Goal: Task Accomplishment & Management: Use online tool/utility

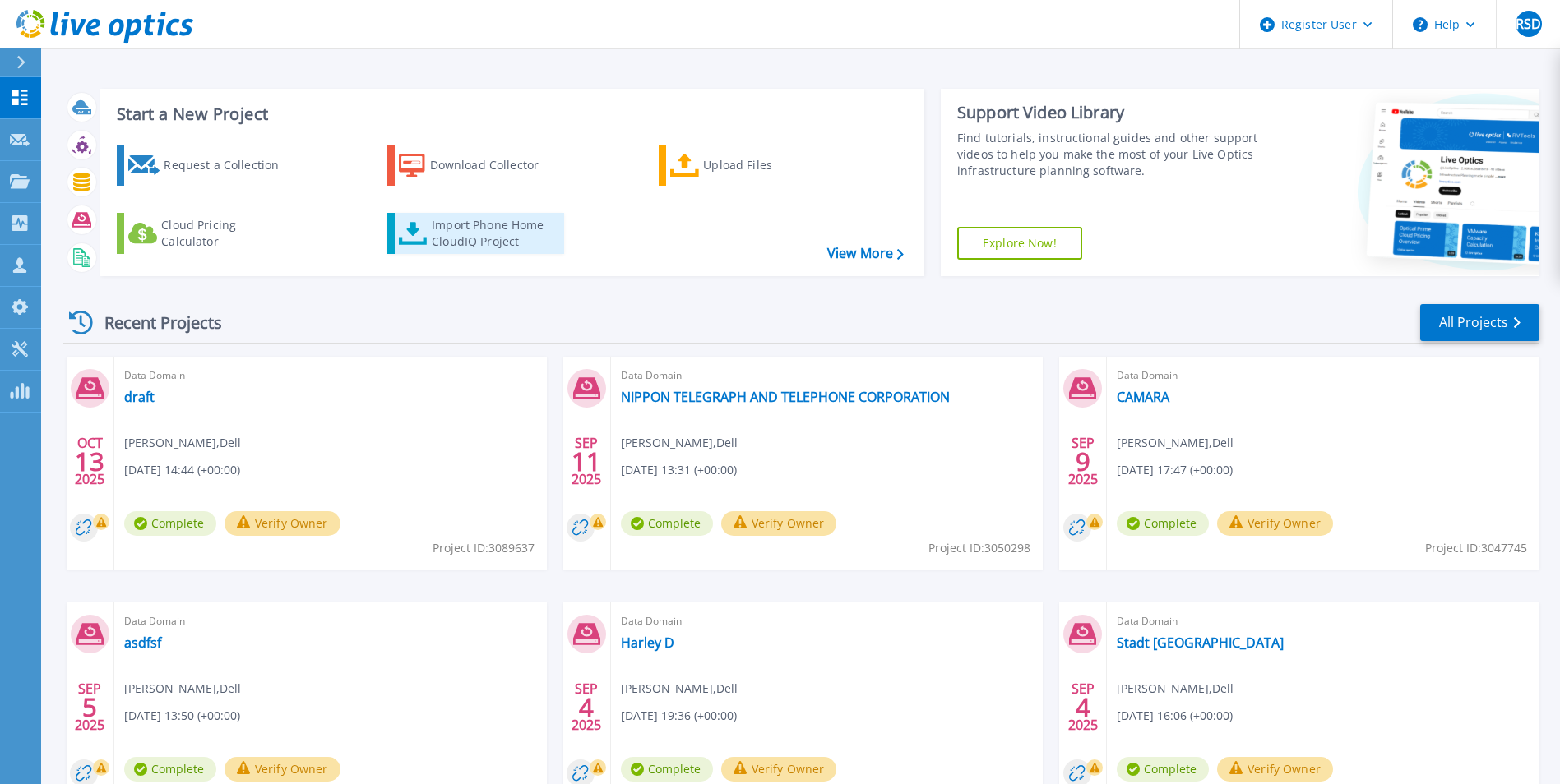
click at [424, 232] on icon at bounding box center [413, 233] width 29 height 24
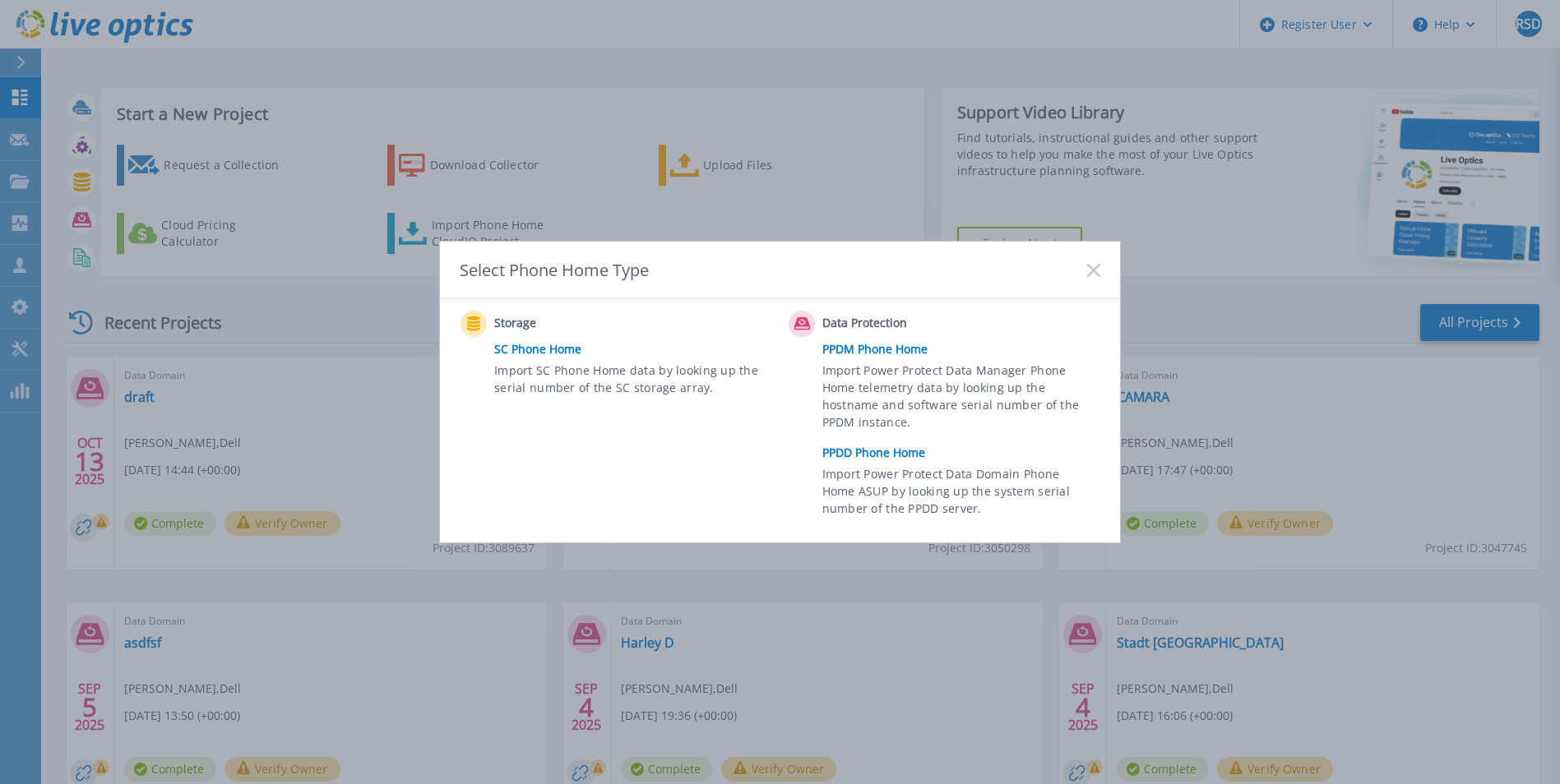
click at [897, 459] on link "PPDD Phone Home" at bounding box center [965, 453] width 286 height 24
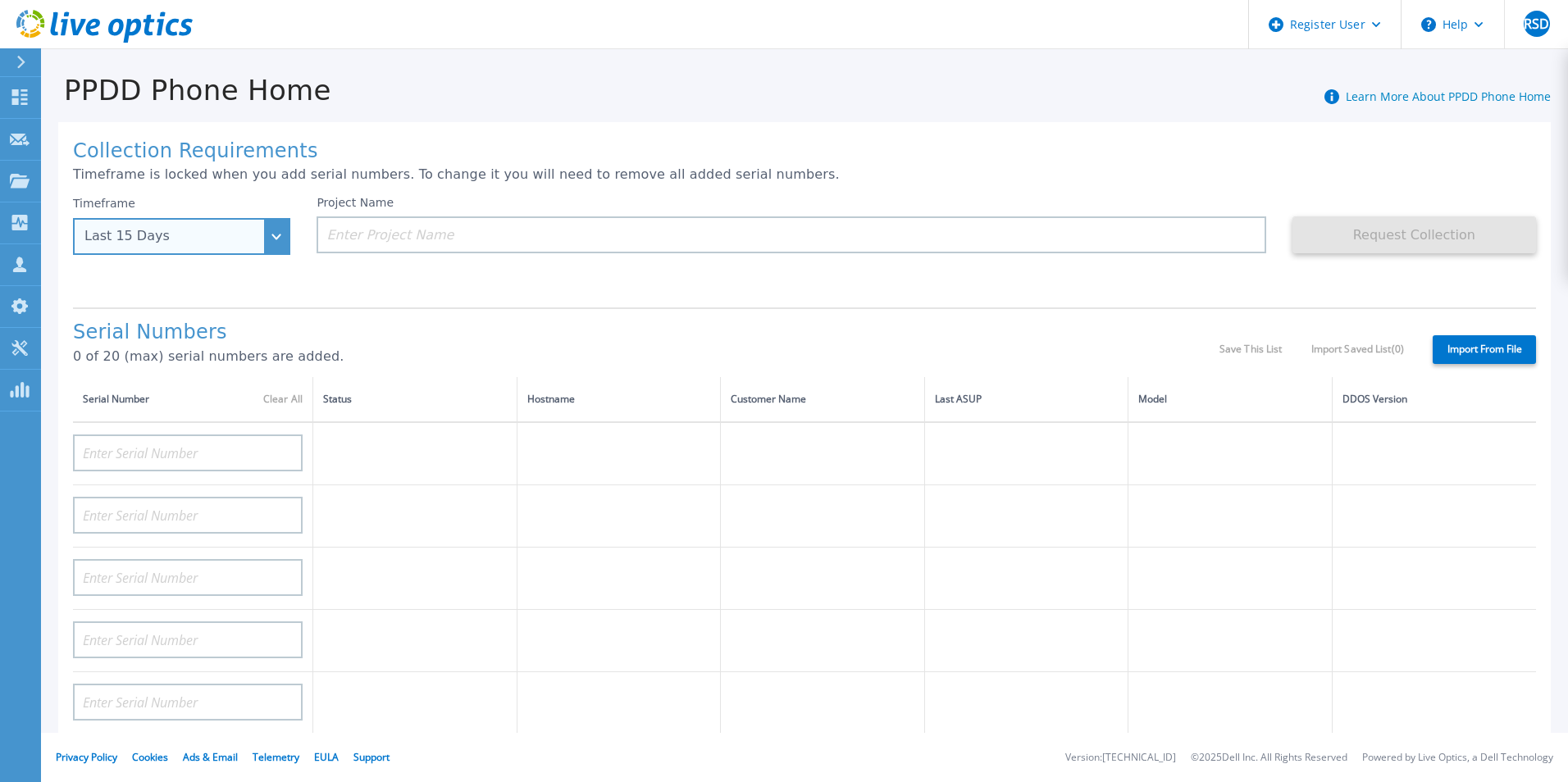
click at [272, 231] on div "Last 15 Days" at bounding box center [181, 236] width 217 height 37
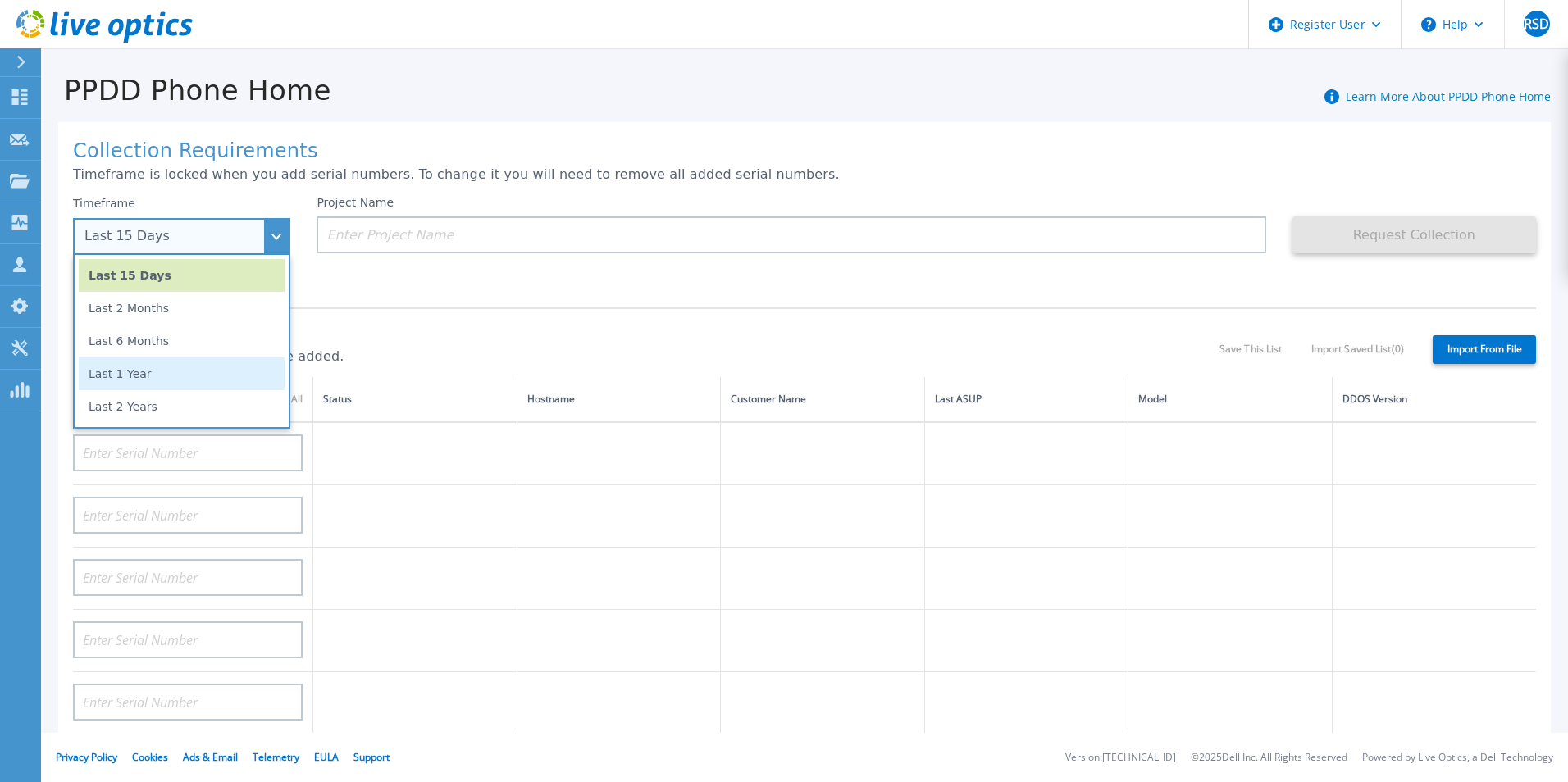
click at [217, 376] on li "Last 1 Year" at bounding box center [181, 374] width 206 height 33
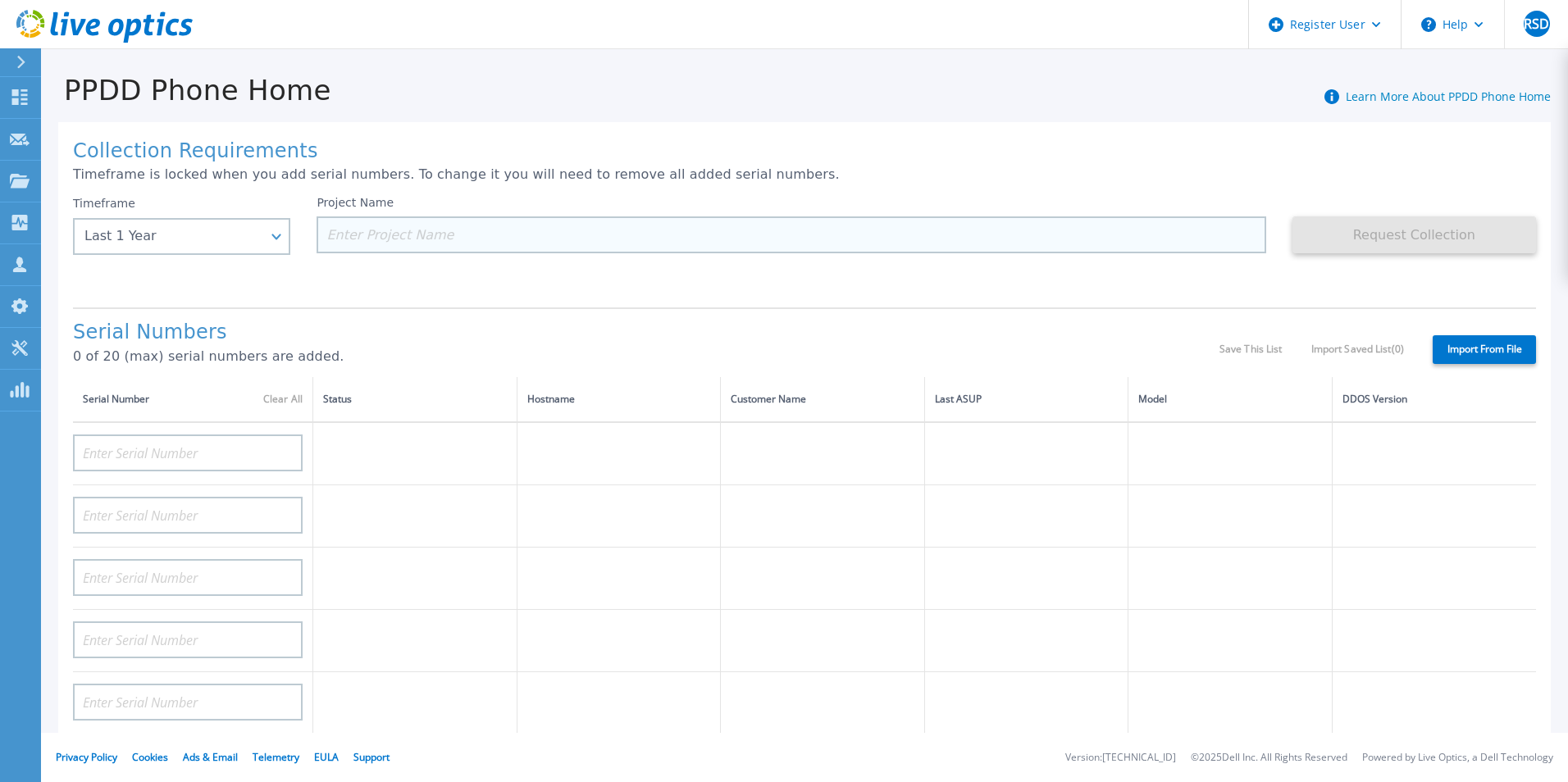
click at [438, 227] on input at bounding box center [790, 235] width 949 height 37
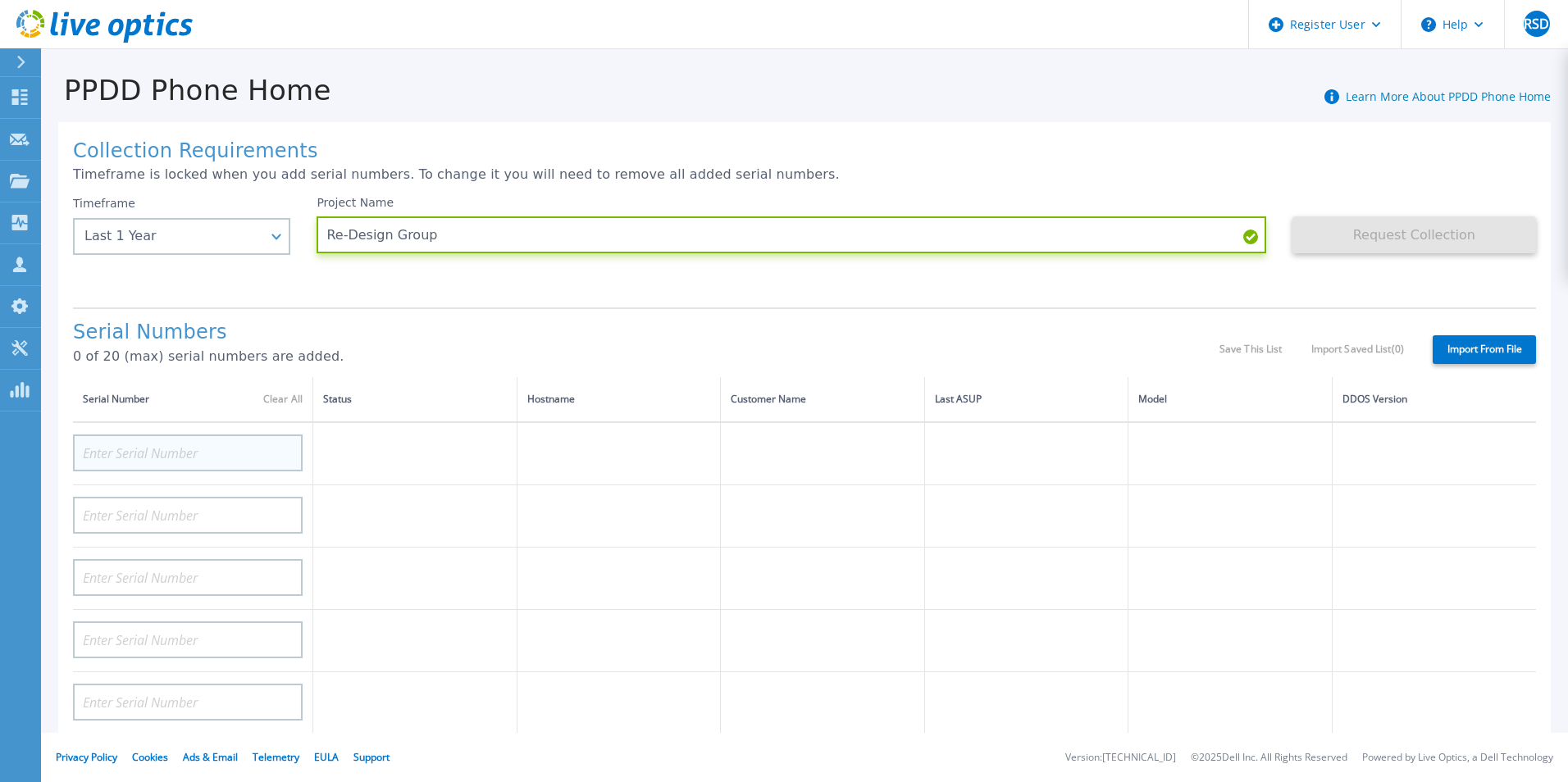
type input "Re-Design Group"
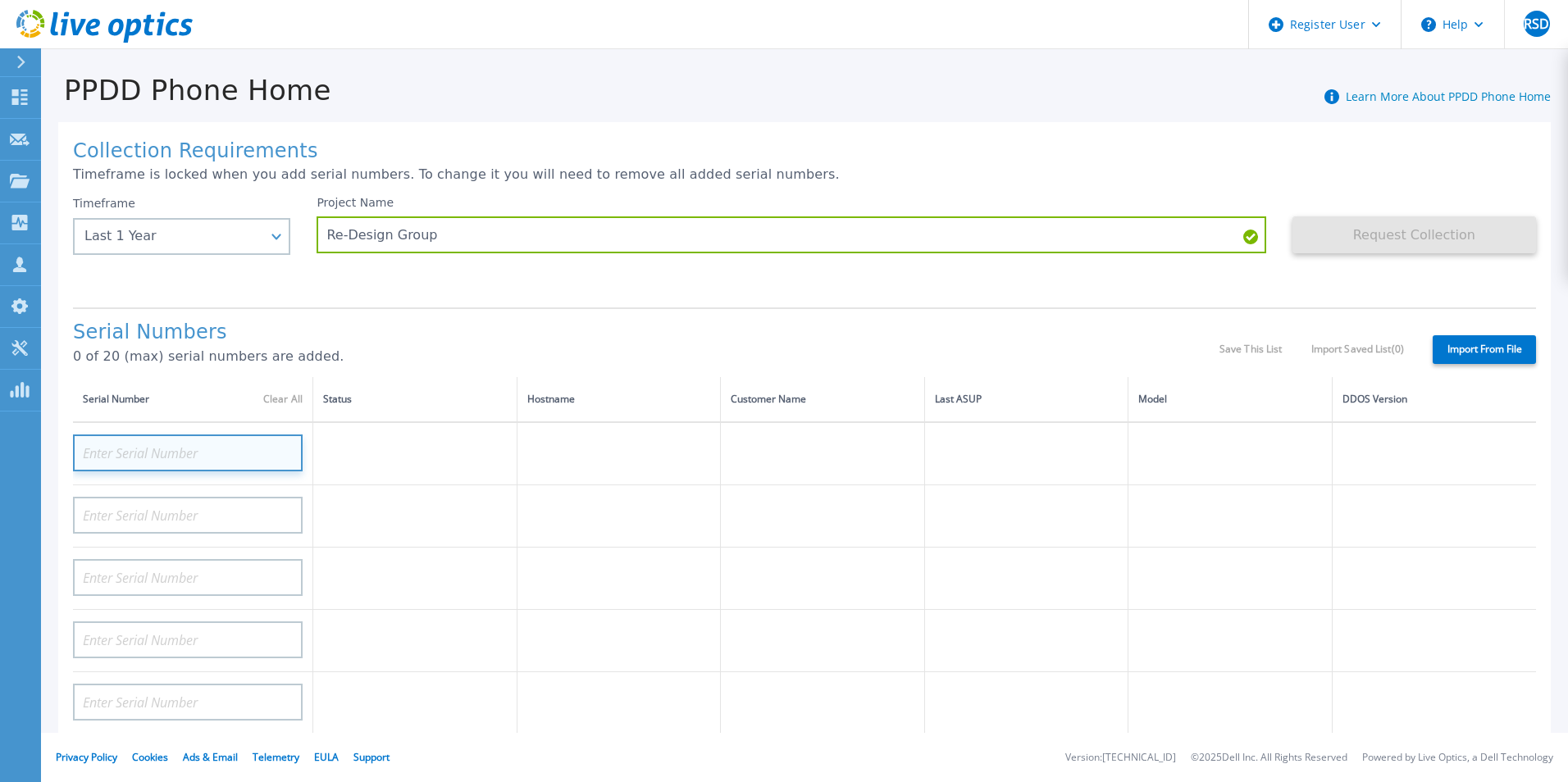
click at [235, 451] on input at bounding box center [188, 453] width 230 height 37
paste input "DE300221389698"
type input "DE300221389698"
click at [381, 346] on div "Serial Numbers 0 of 20 (max) serial numbers are added." at bounding box center [646, 349] width 1146 height 56
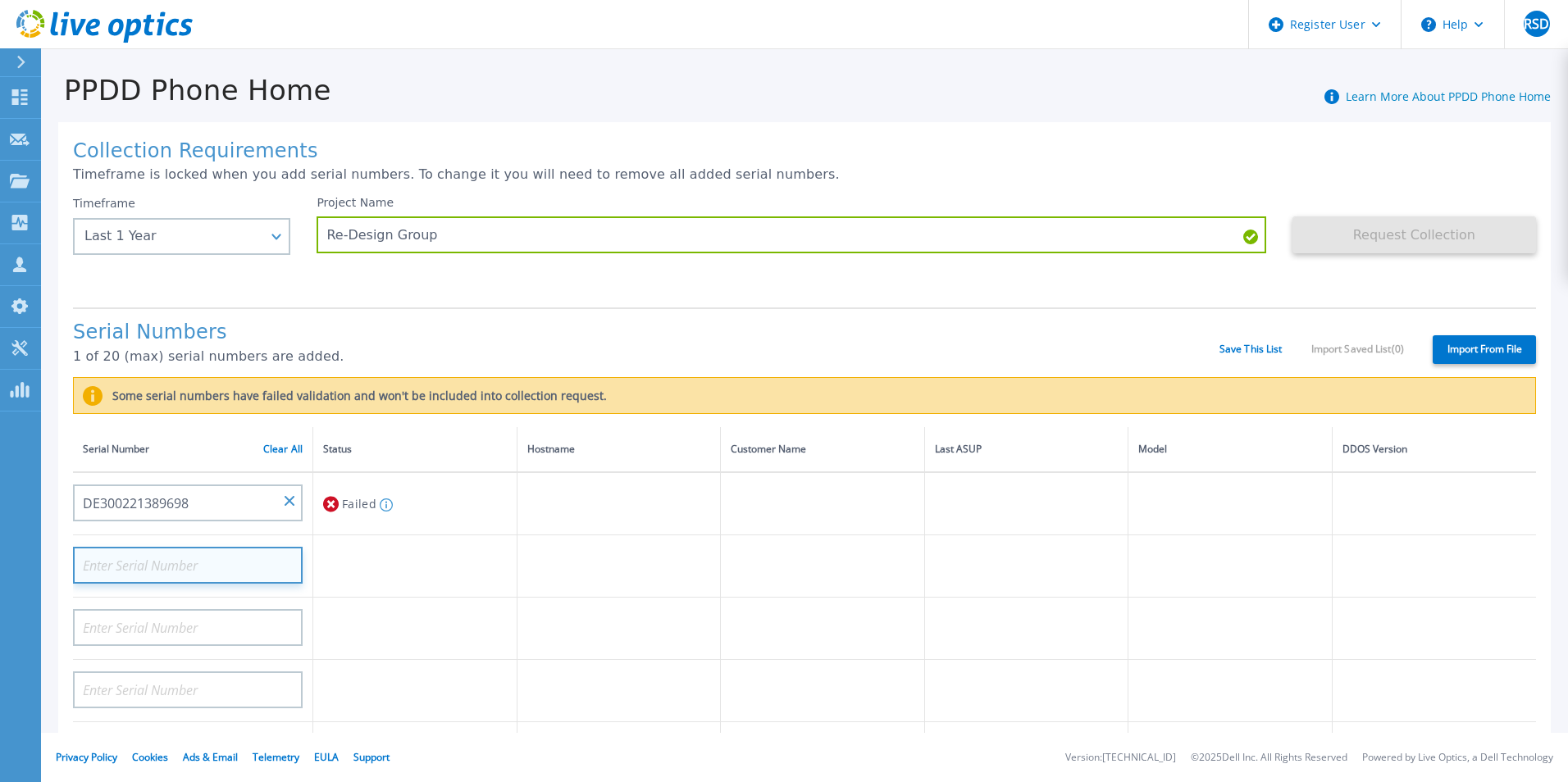
click at [193, 572] on input at bounding box center [188, 565] width 230 height 37
paste input "DE300210614891"
type input "DE300210614891"
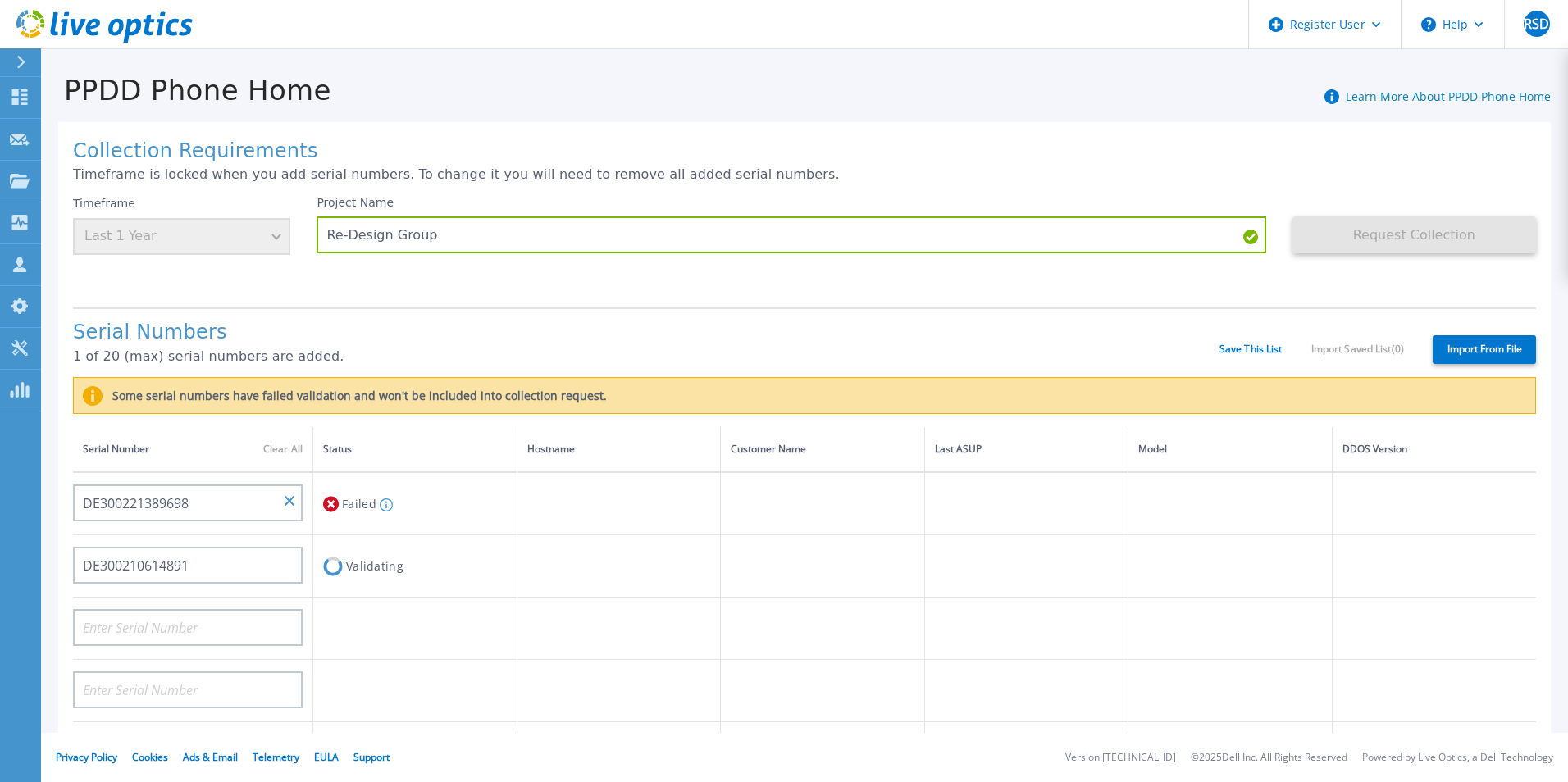
click at [474, 354] on p "1 of 20 (max) serial numbers are added." at bounding box center [646, 356] width 1146 height 15
click at [199, 625] on input at bounding box center [188, 627] width 230 height 37
paste input "DE300210614892"
type input "DE300210614892"
click at [565, 349] on p "2 of 20 (max) serial numbers are added." at bounding box center [646, 356] width 1146 height 15
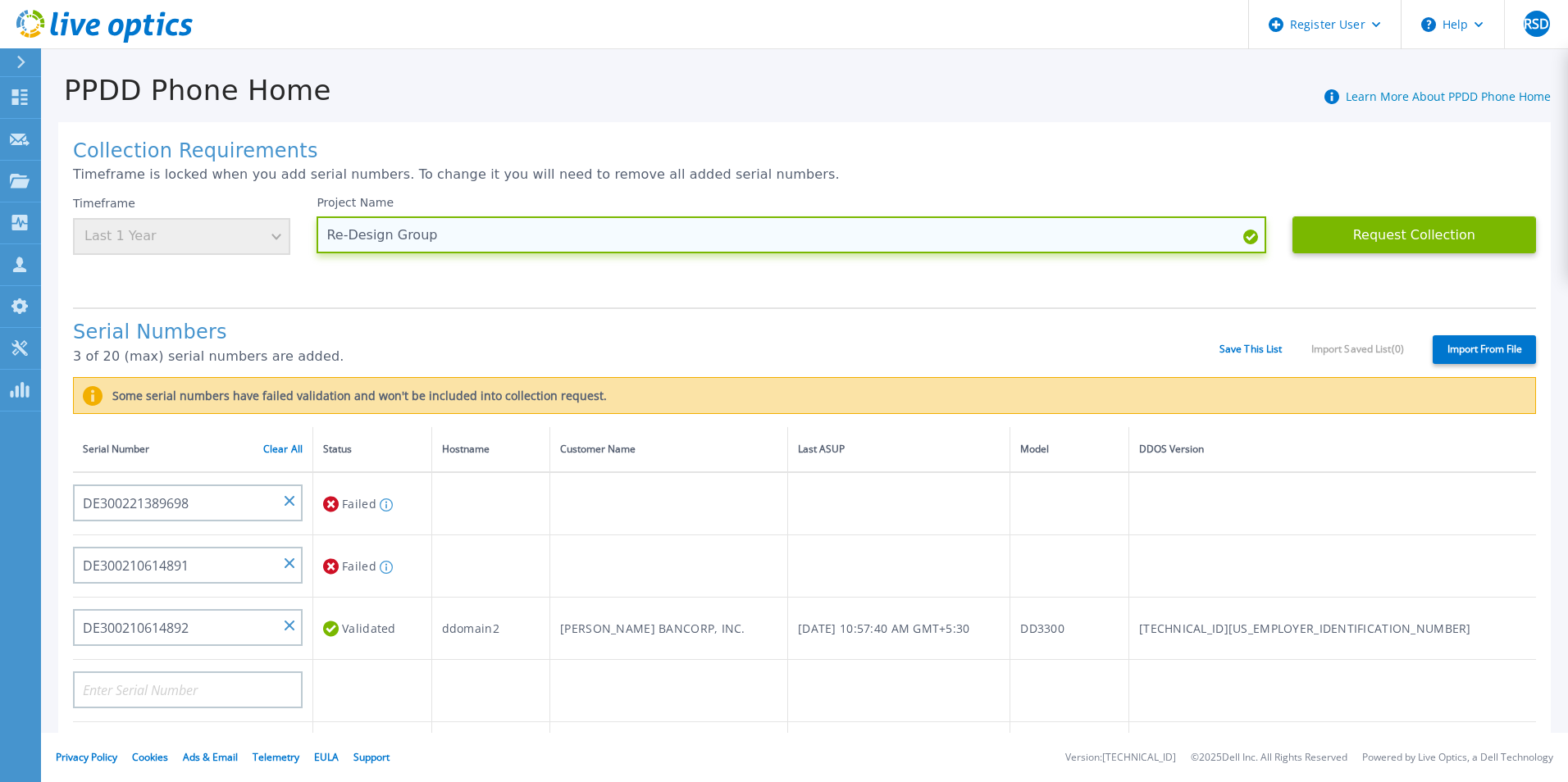
click at [520, 233] on input "Re-Design Group" at bounding box center [790, 235] width 949 height 37
type input "R"
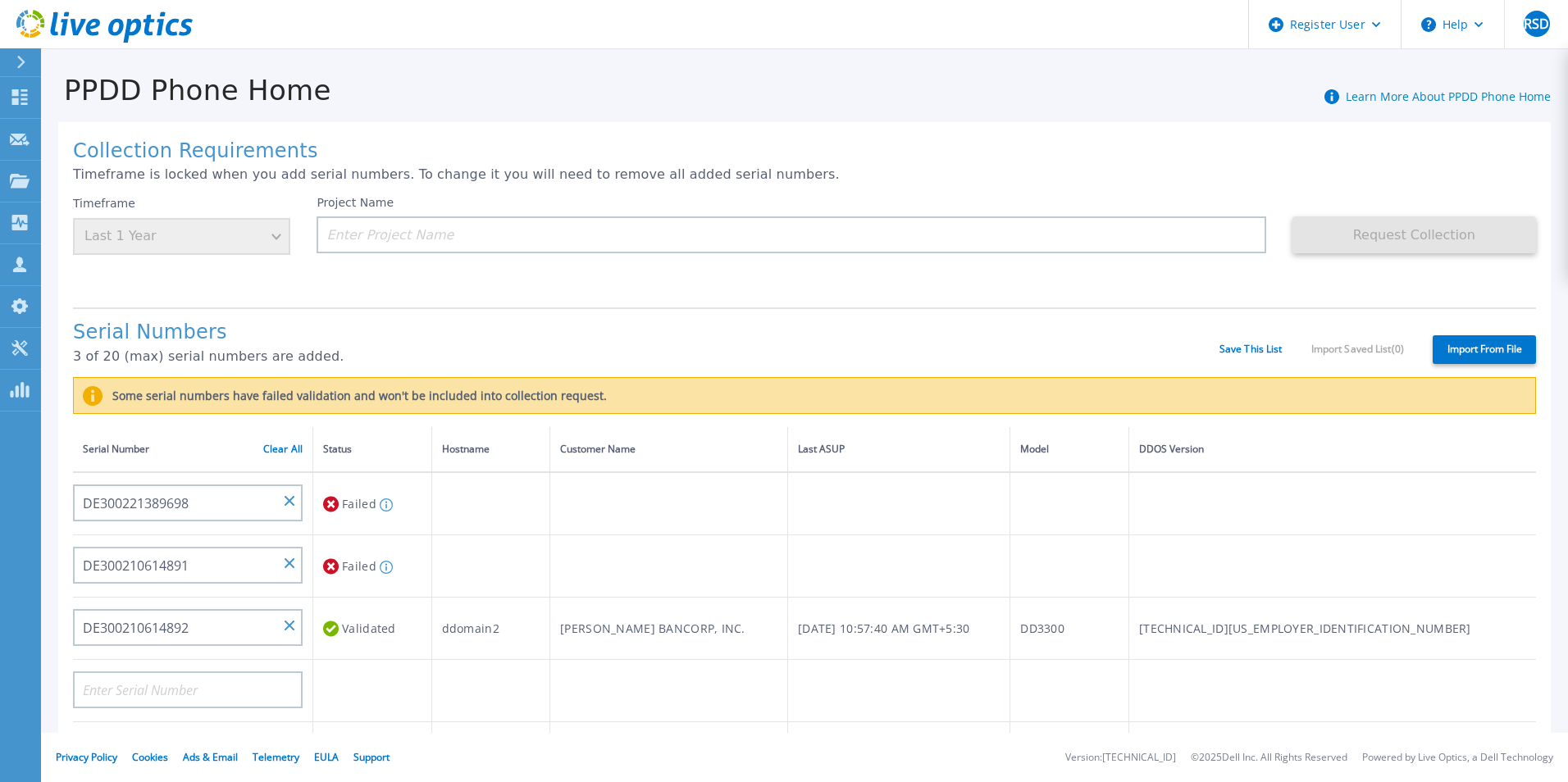
click at [455, 280] on div "Project Name" at bounding box center [803, 245] width 975 height 98
click at [256, 257] on div "Timeframe Last 1 Year" at bounding box center [195, 245] width 244 height 98
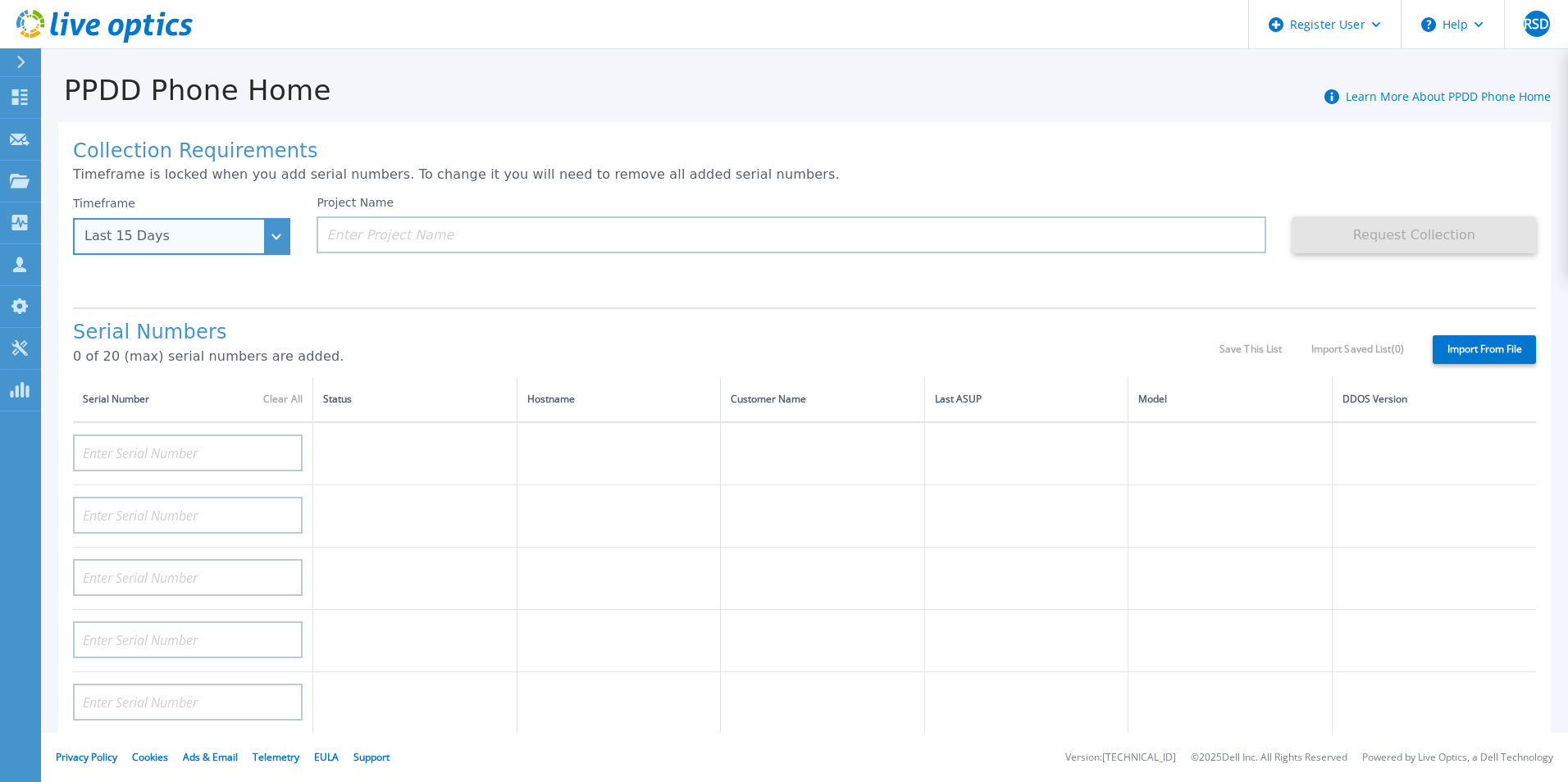
click at [279, 228] on div "Last 15 Days" at bounding box center [181, 236] width 217 height 37
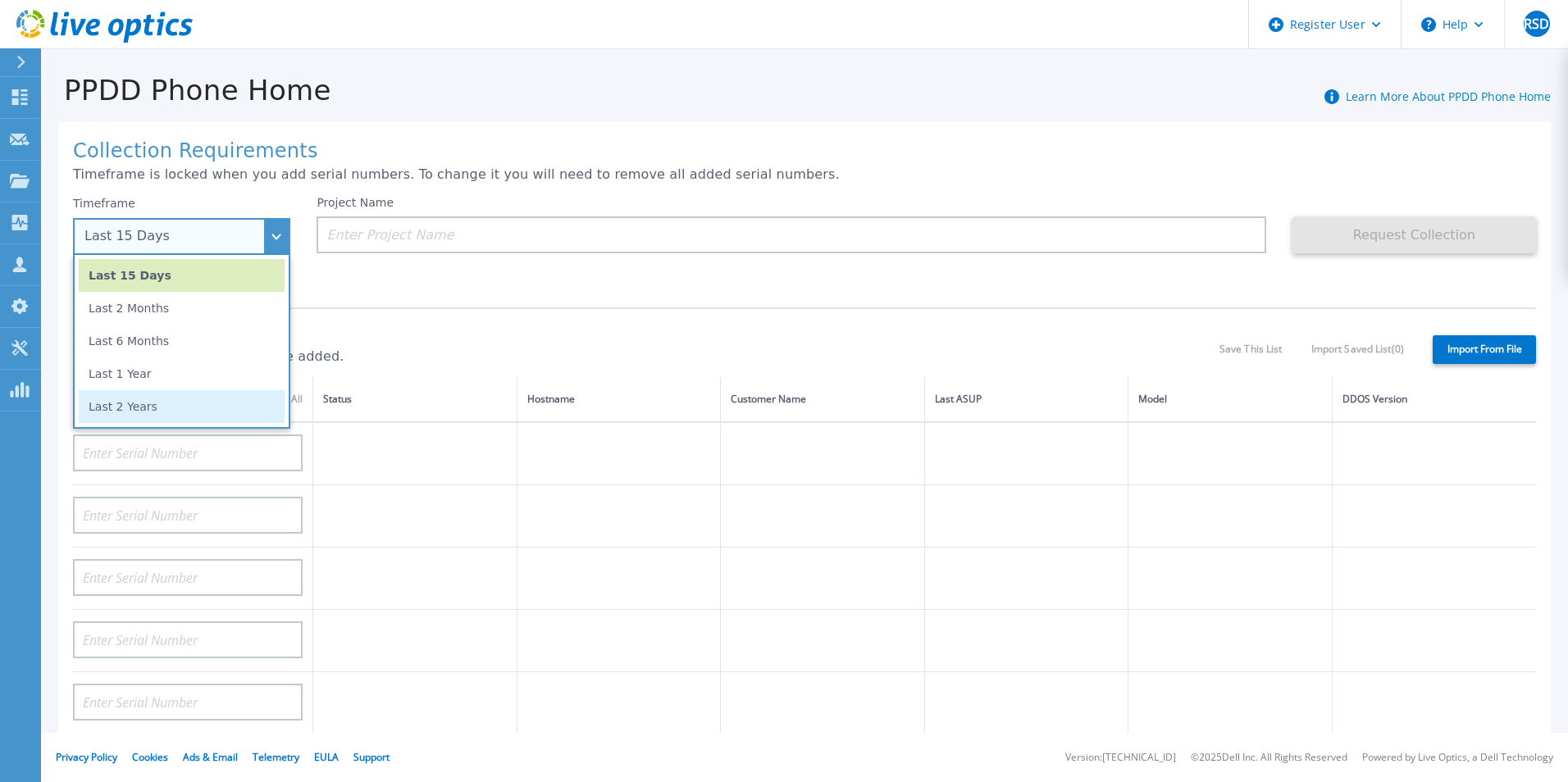
click at [210, 405] on li "Last 2 Years" at bounding box center [181, 407] width 206 height 33
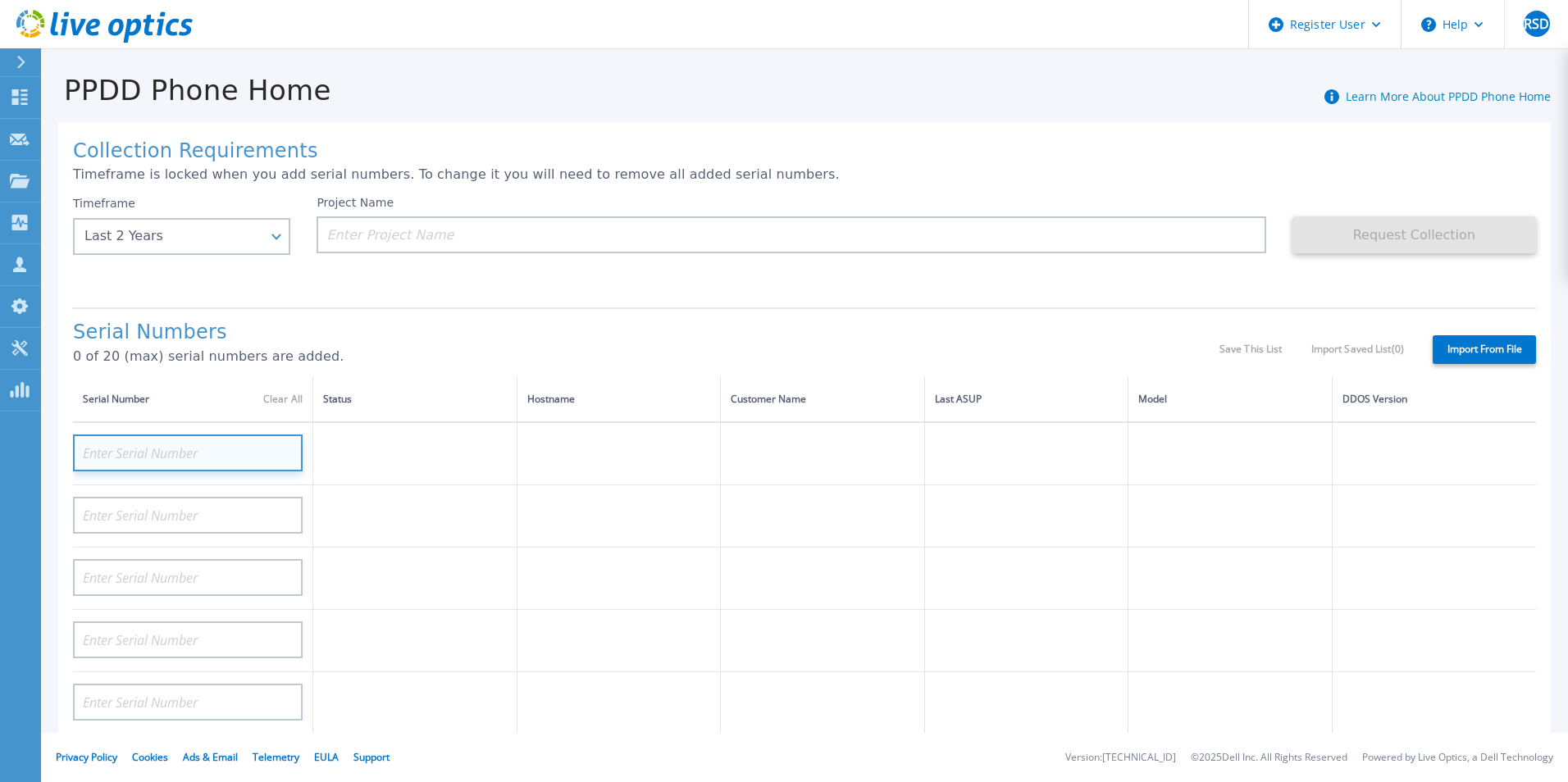
click at [189, 457] on input at bounding box center [188, 453] width 230 height 37
paste input "DE300210614892"
type input "DE300210614892"
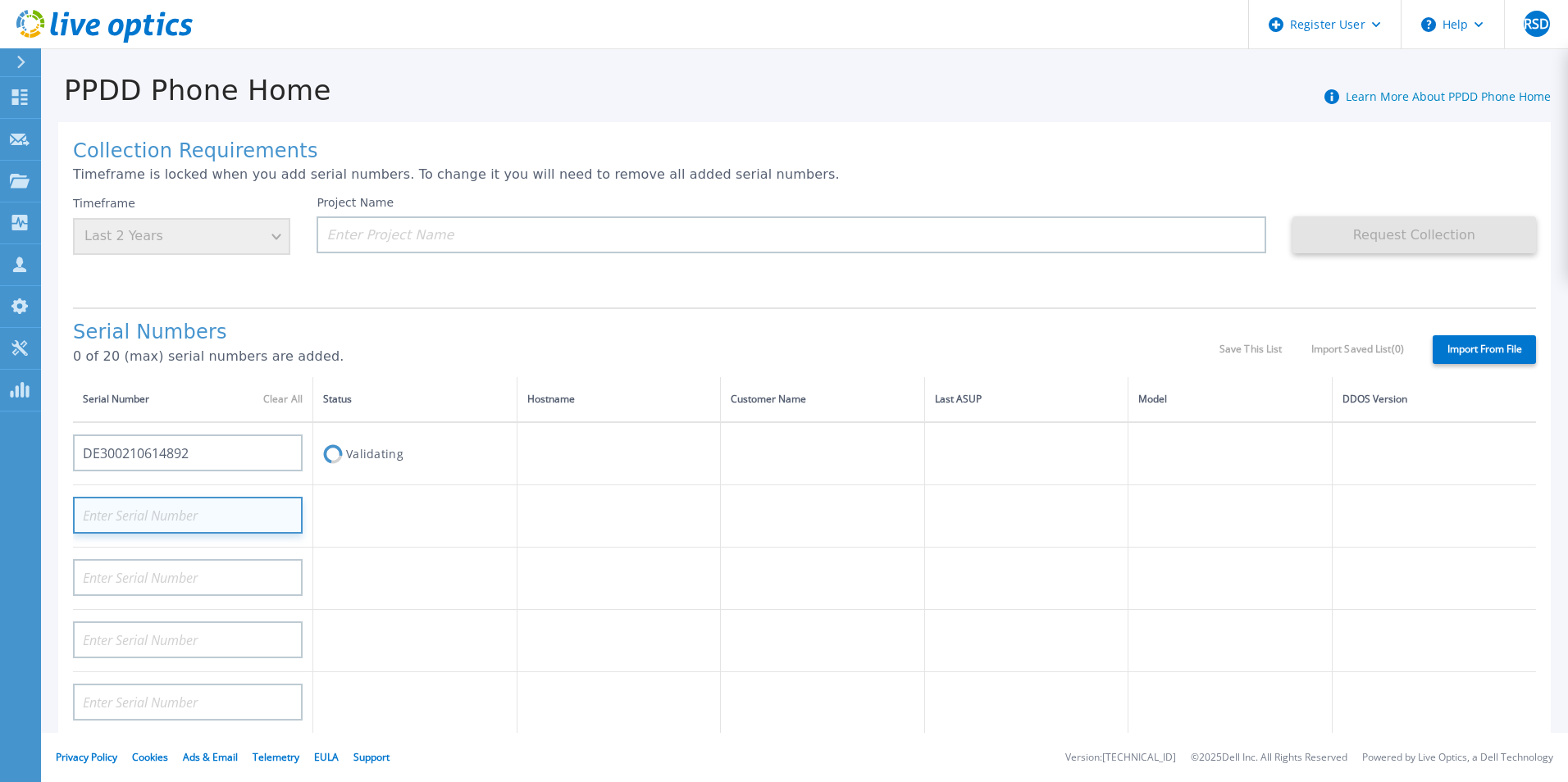
click at [199, 509] on input at bounding box center [188, 515] width 230 height 37
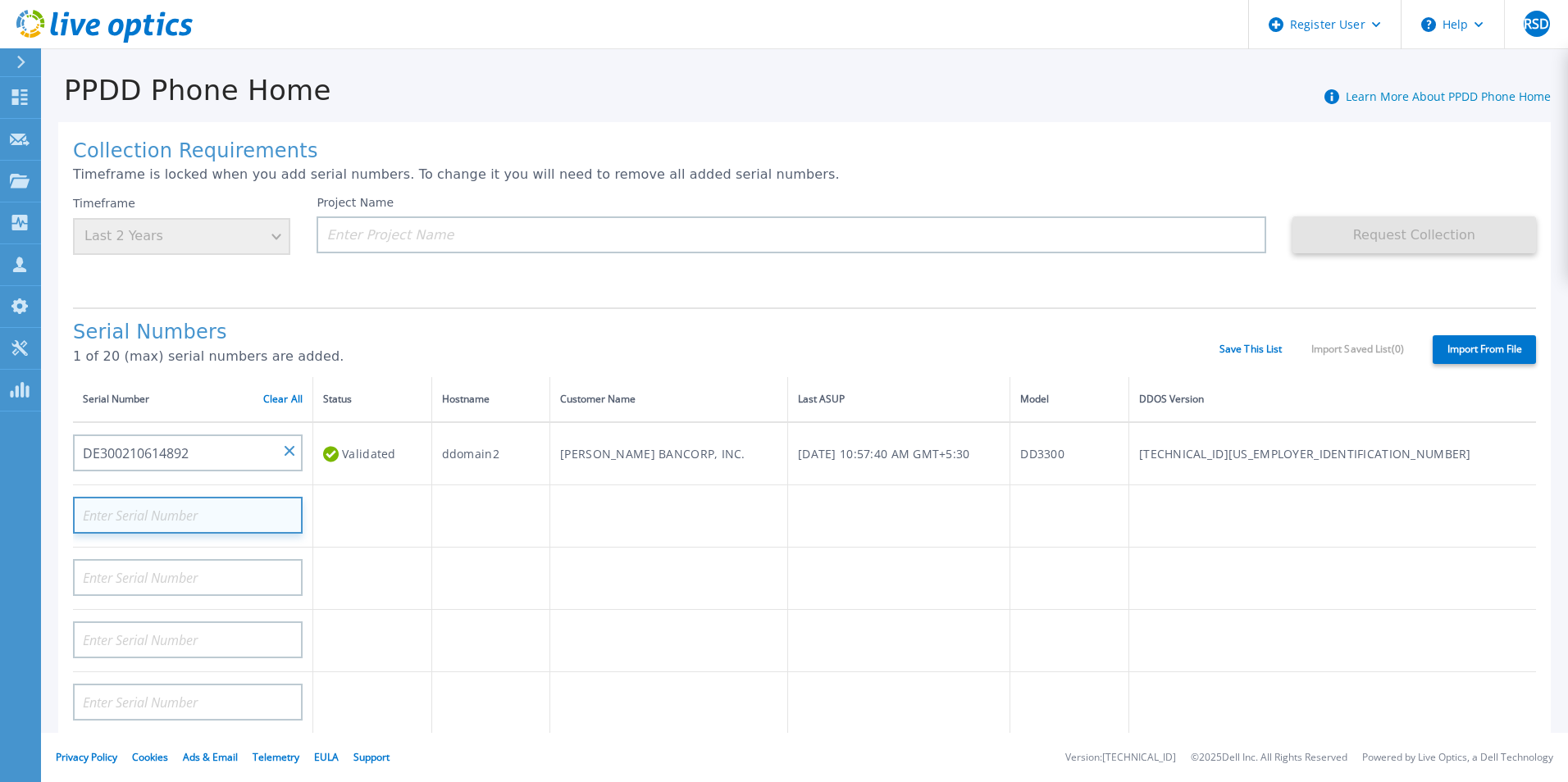
paste input "DE300210614891"
type input "DE300210614891"
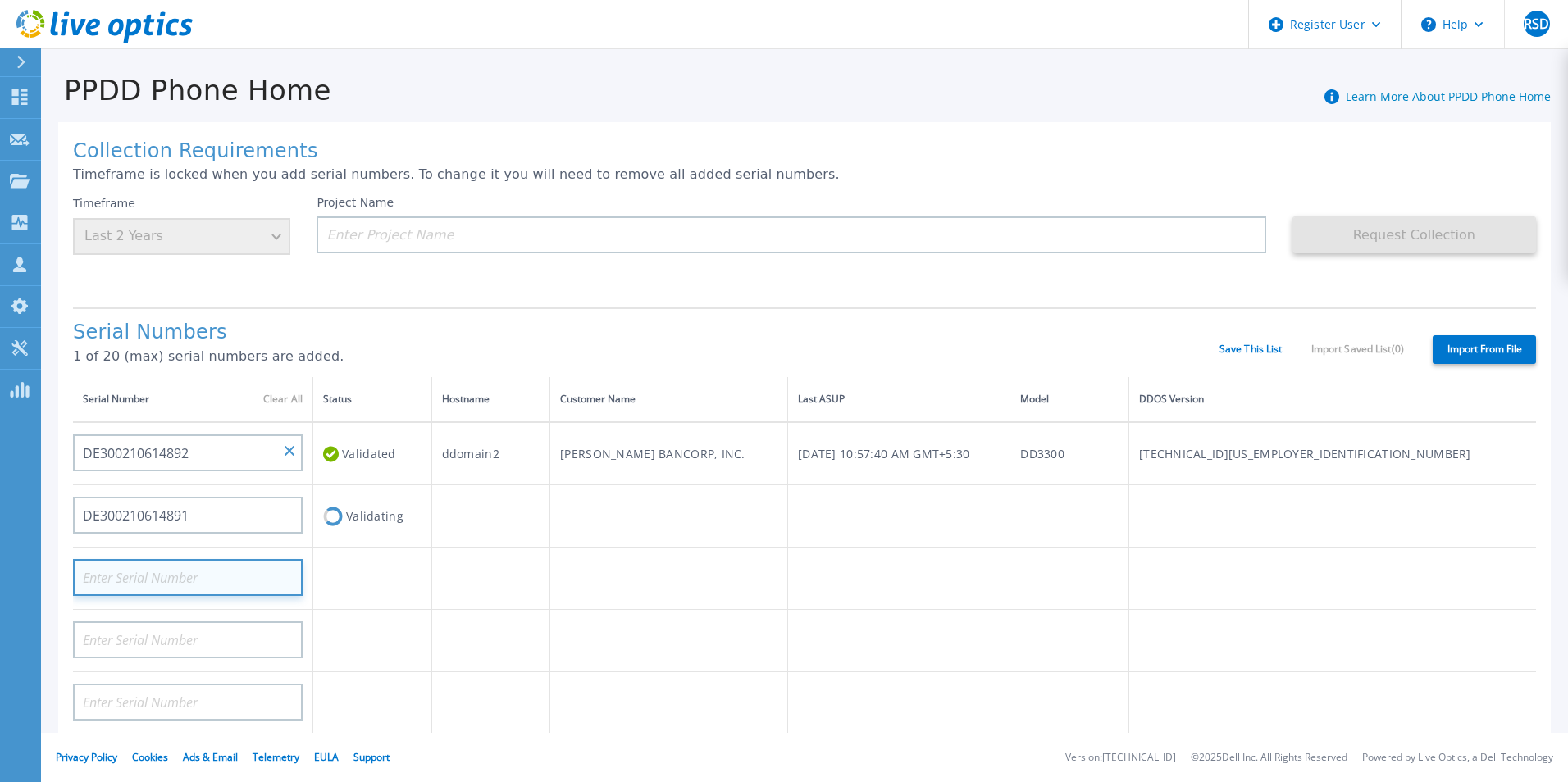
click at [184, 569] on input at bounding box center [188, 577] width 230 height 37
paste input "DE300221389698"
type input "DE300221389698"
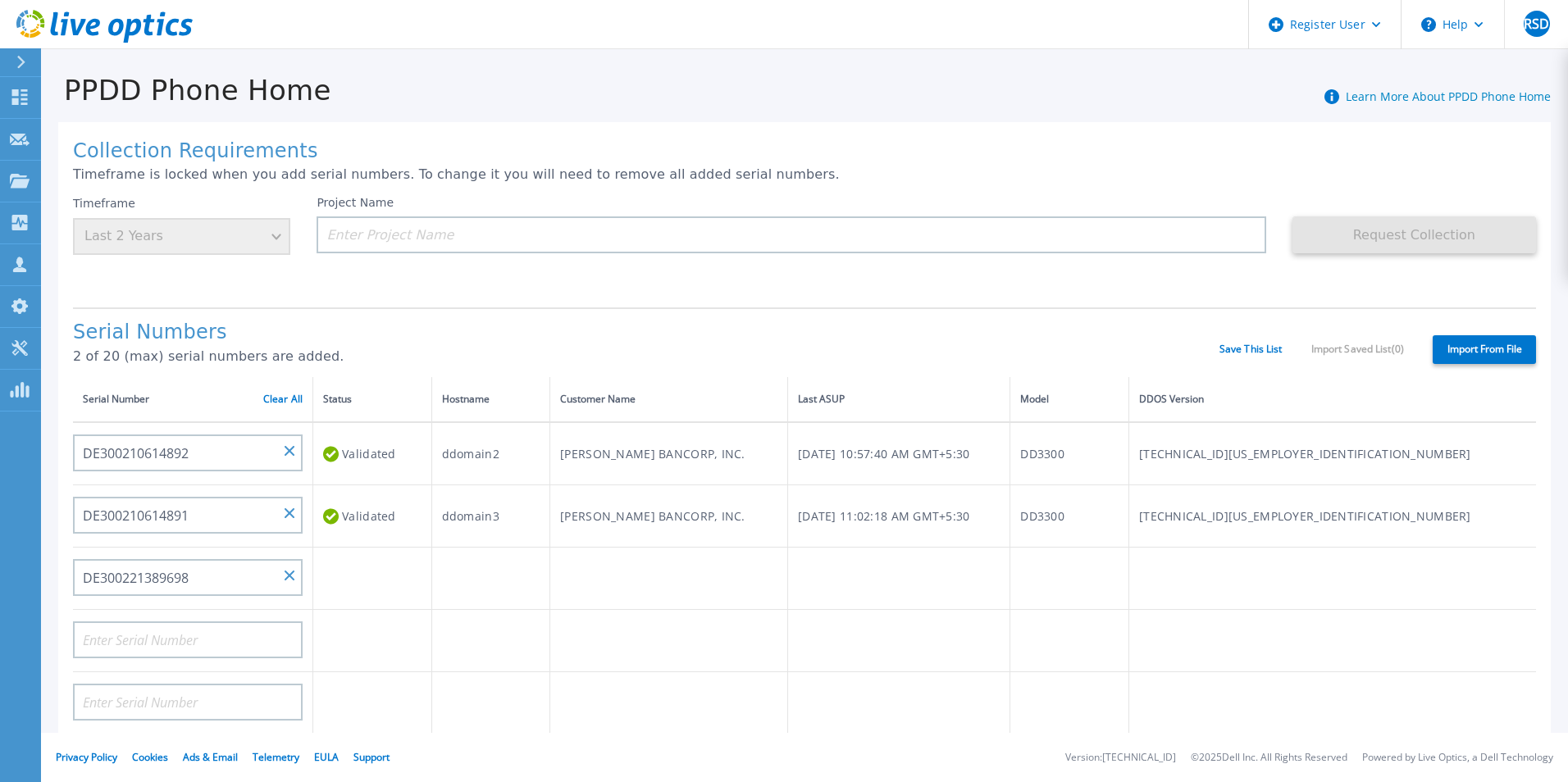
click at [465, 335] on h1 "Serial Numbers" at bounding box center [646, 333] width 1146 height 23
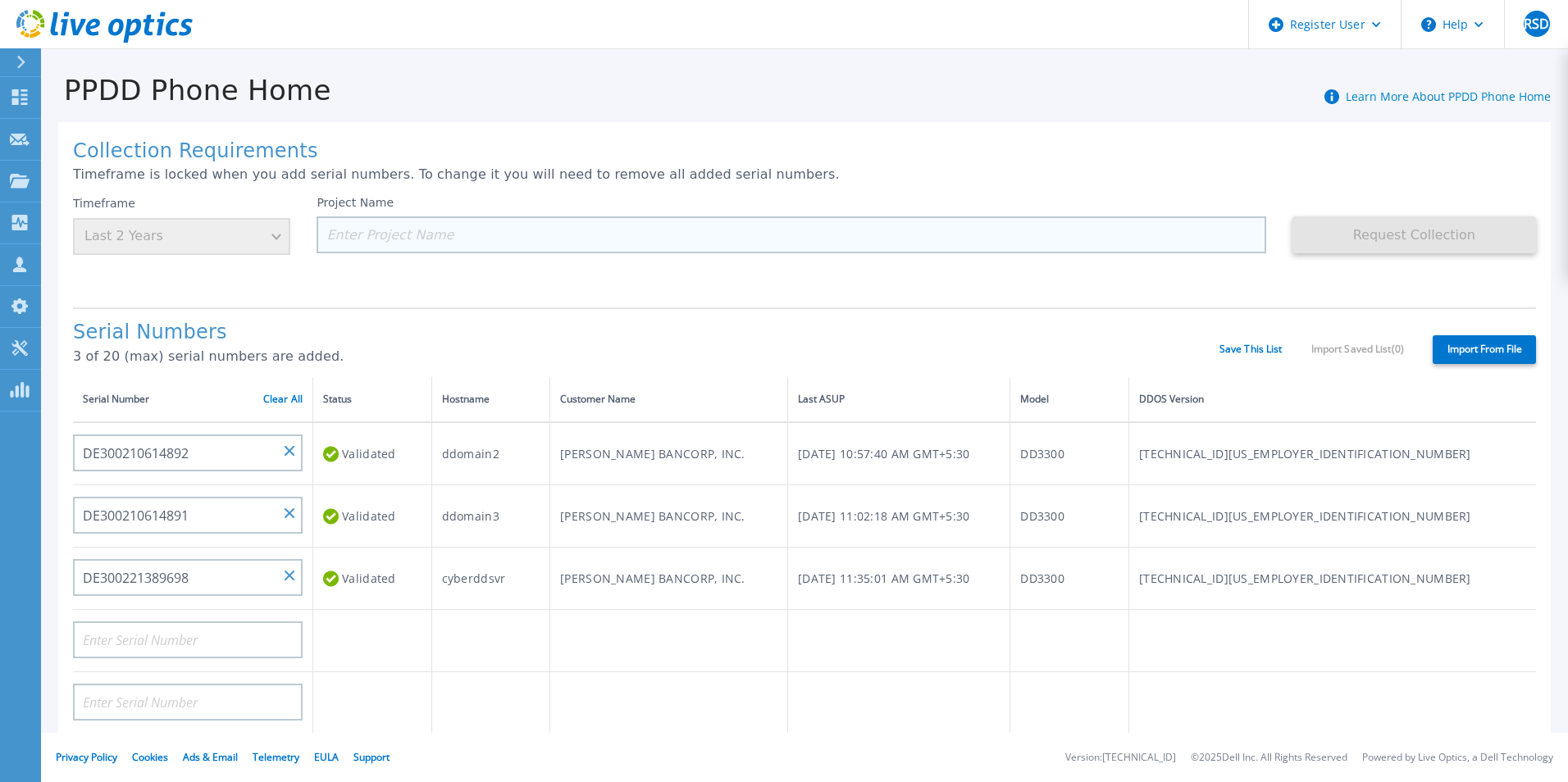
click at [388, 235] on input at bounding box center [790, 235] width 949 height 37
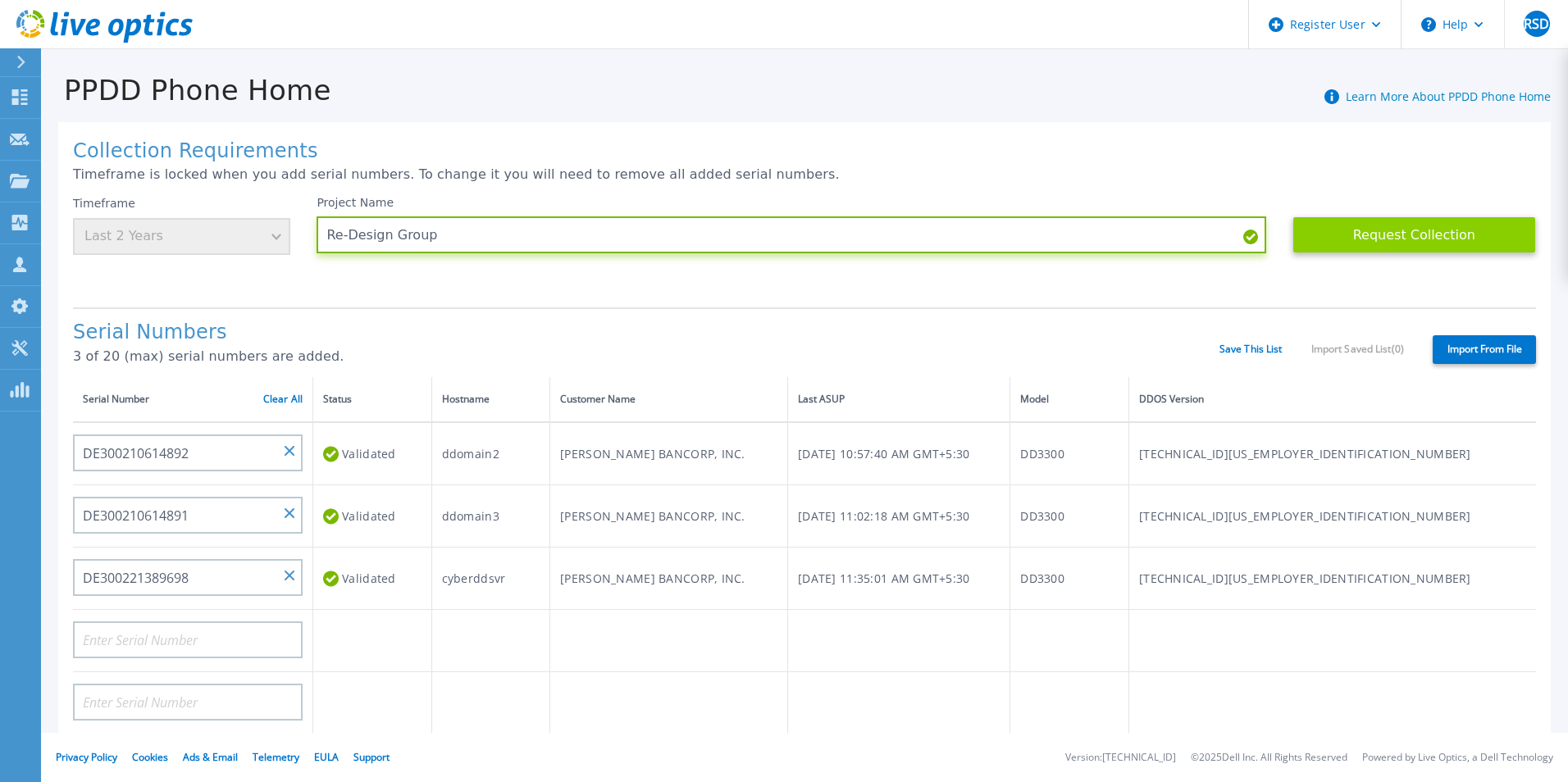
type input "Re-Design Group"
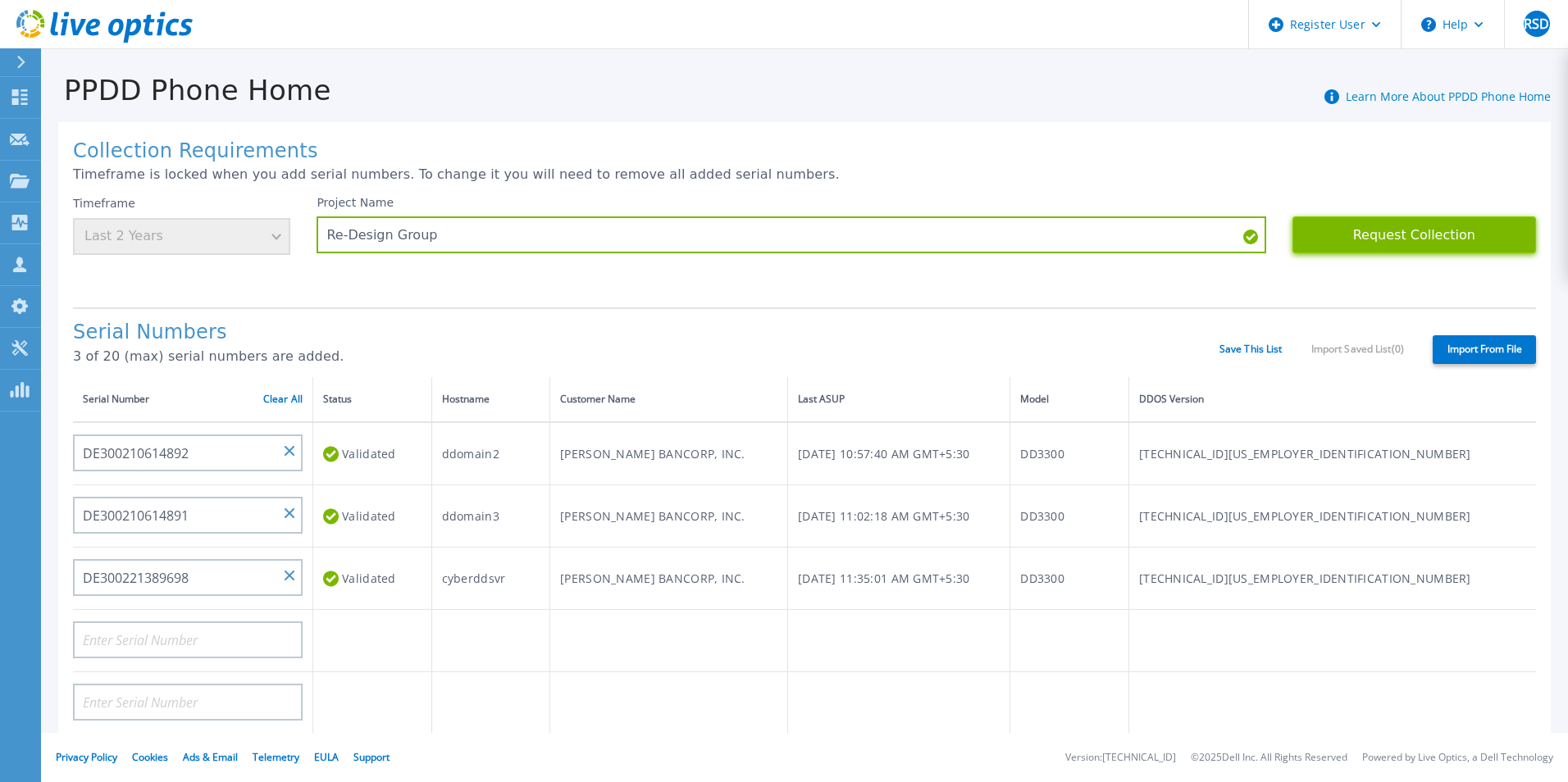
click at [1357, 237] on button "Request Collection" at bounding box center [1415, 235] width 244 height 37
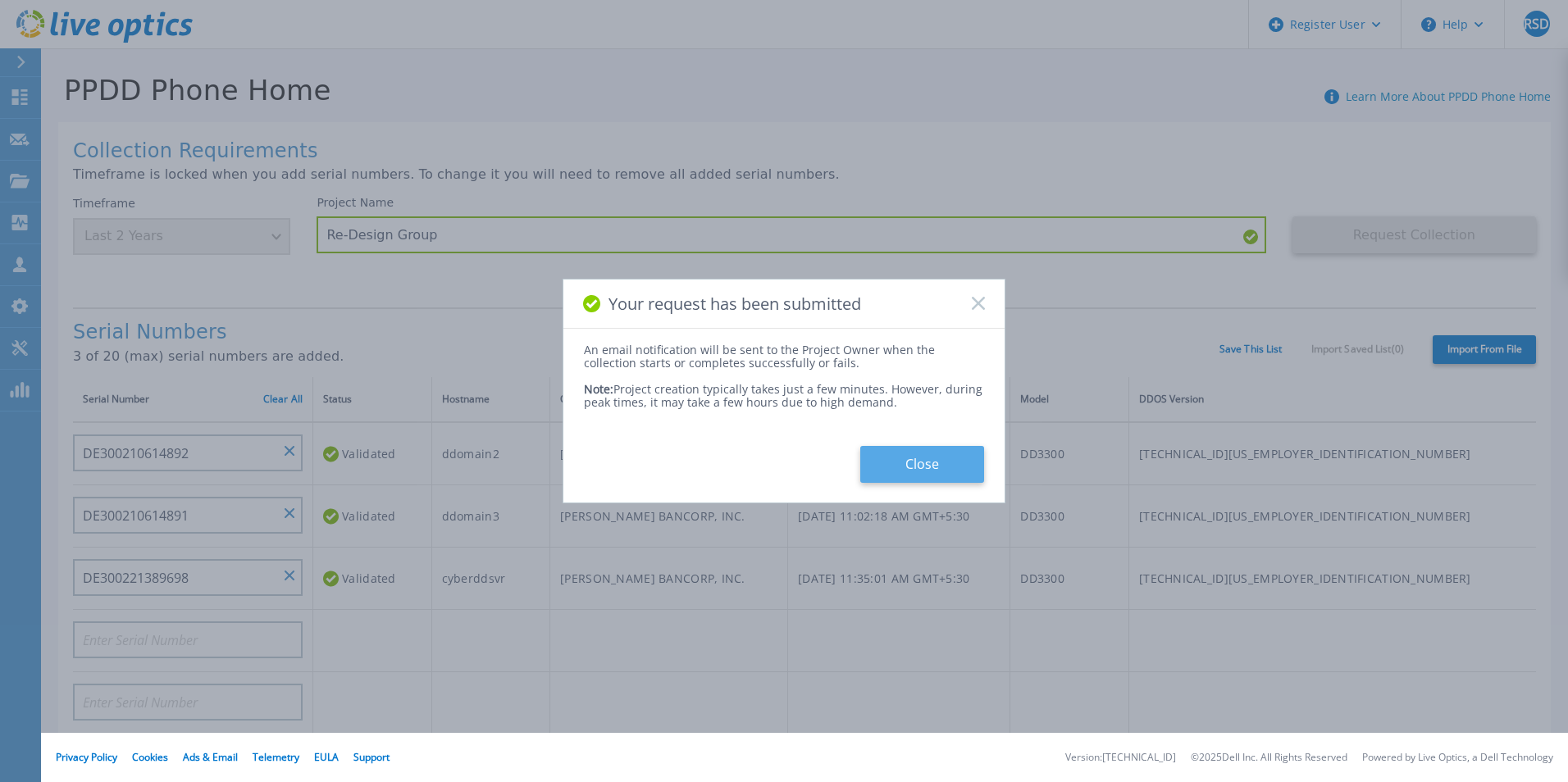
click at [935, 470] on button "Close" at bounding box center [922, 464] width 124 height 37
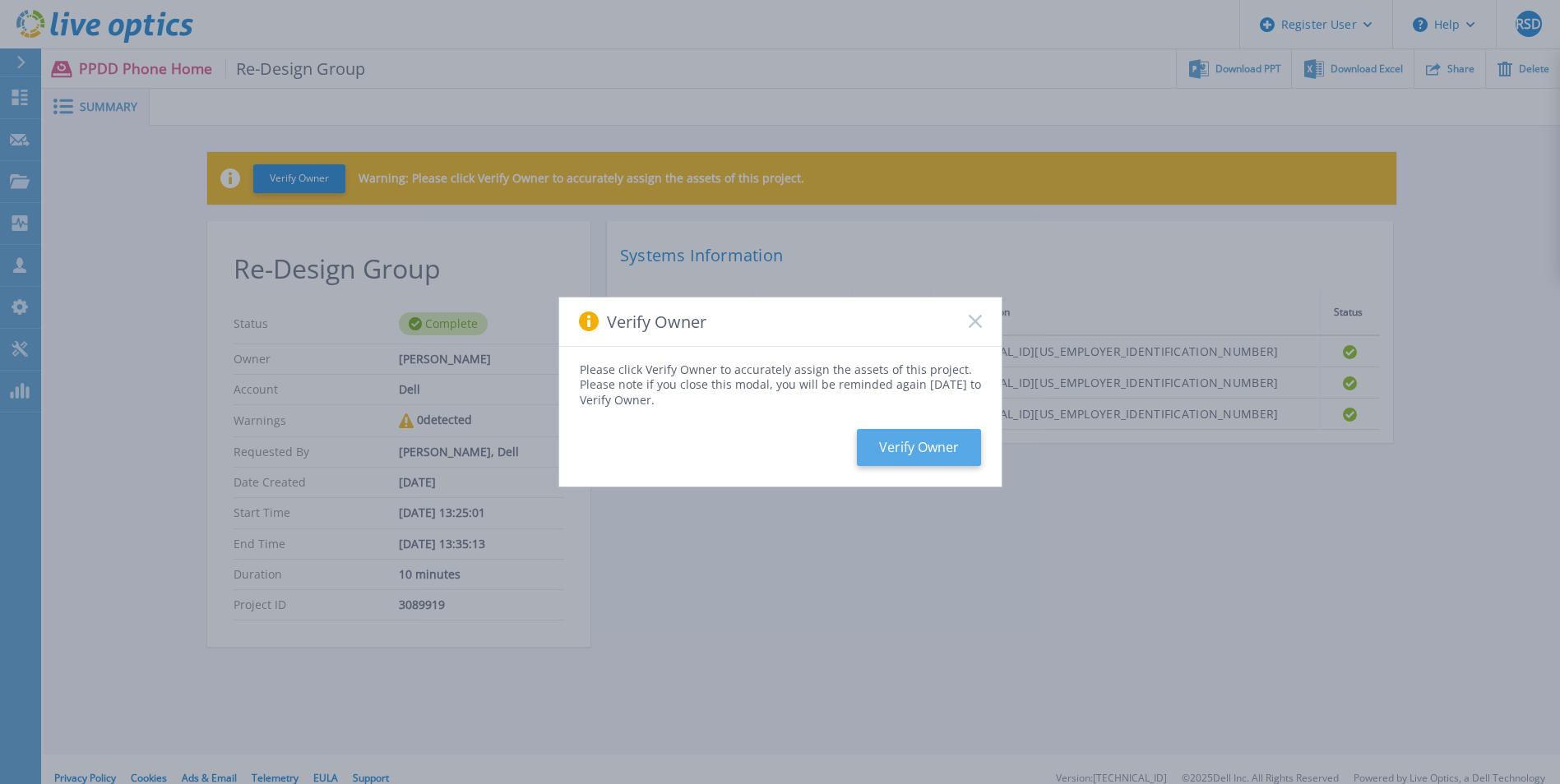
click at [929, 439] on button "Verify Owner" at bounding box center [919, 447] width 124 height 37
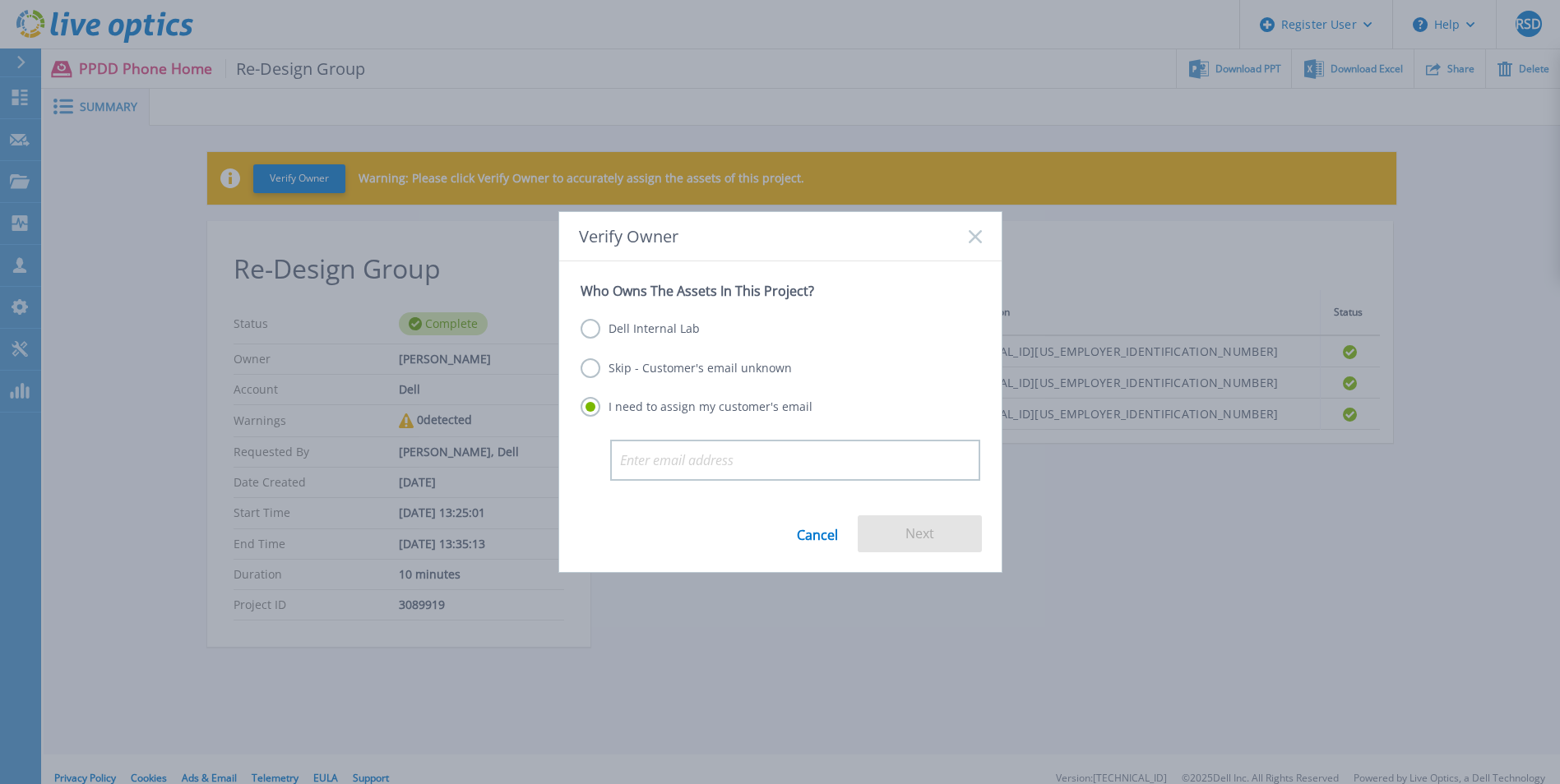
click at [586, 320] on label "Dell Internal Lab" at bounding box center [640, 328] width 119 height 20
click at [0, 0] on input "Dell Internal Lab" at bounding box center [0, 0] width 0 height 0
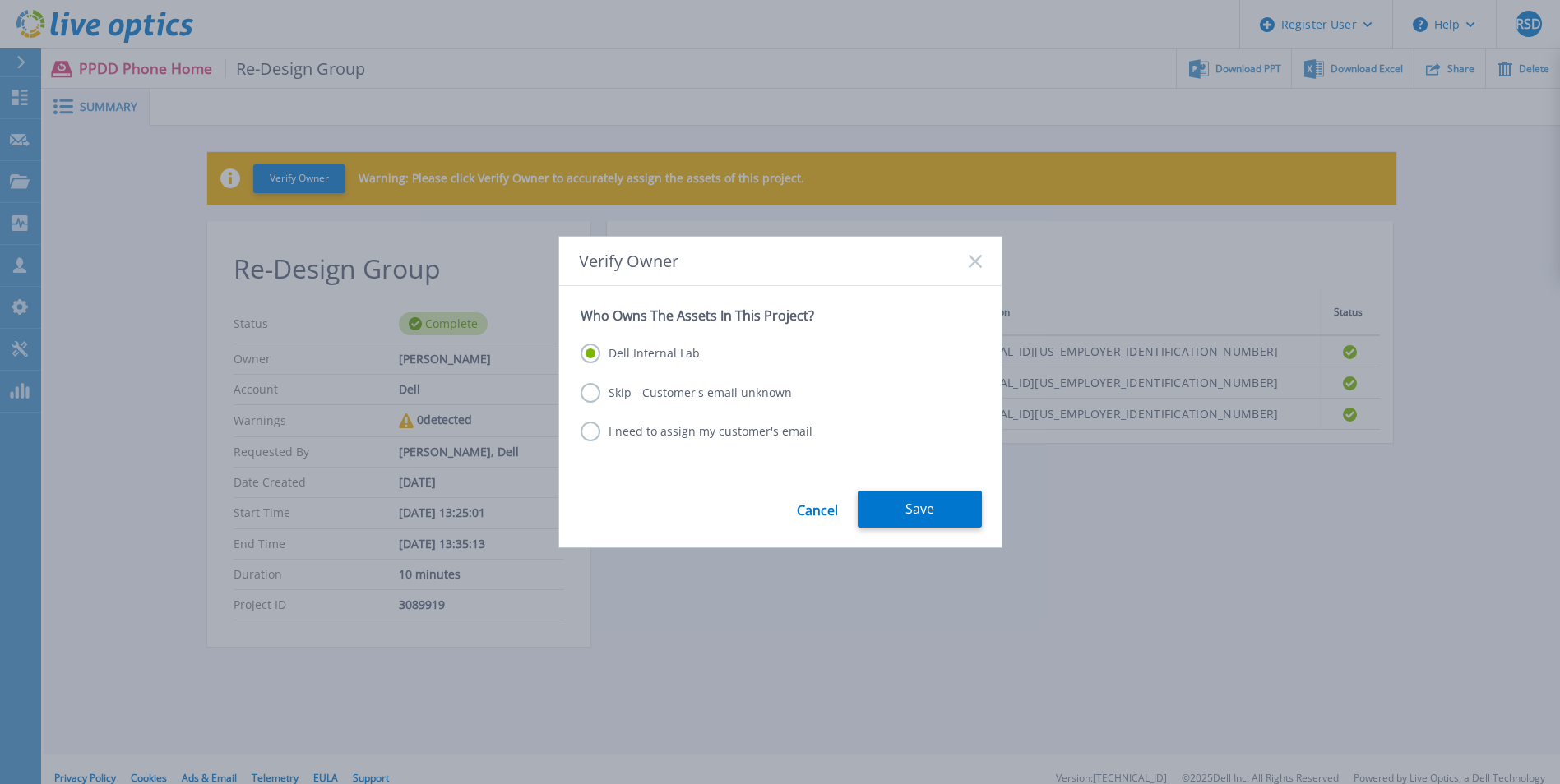
click at [975, 265] on icon at bounding box center [975, 261] width 13 height 13
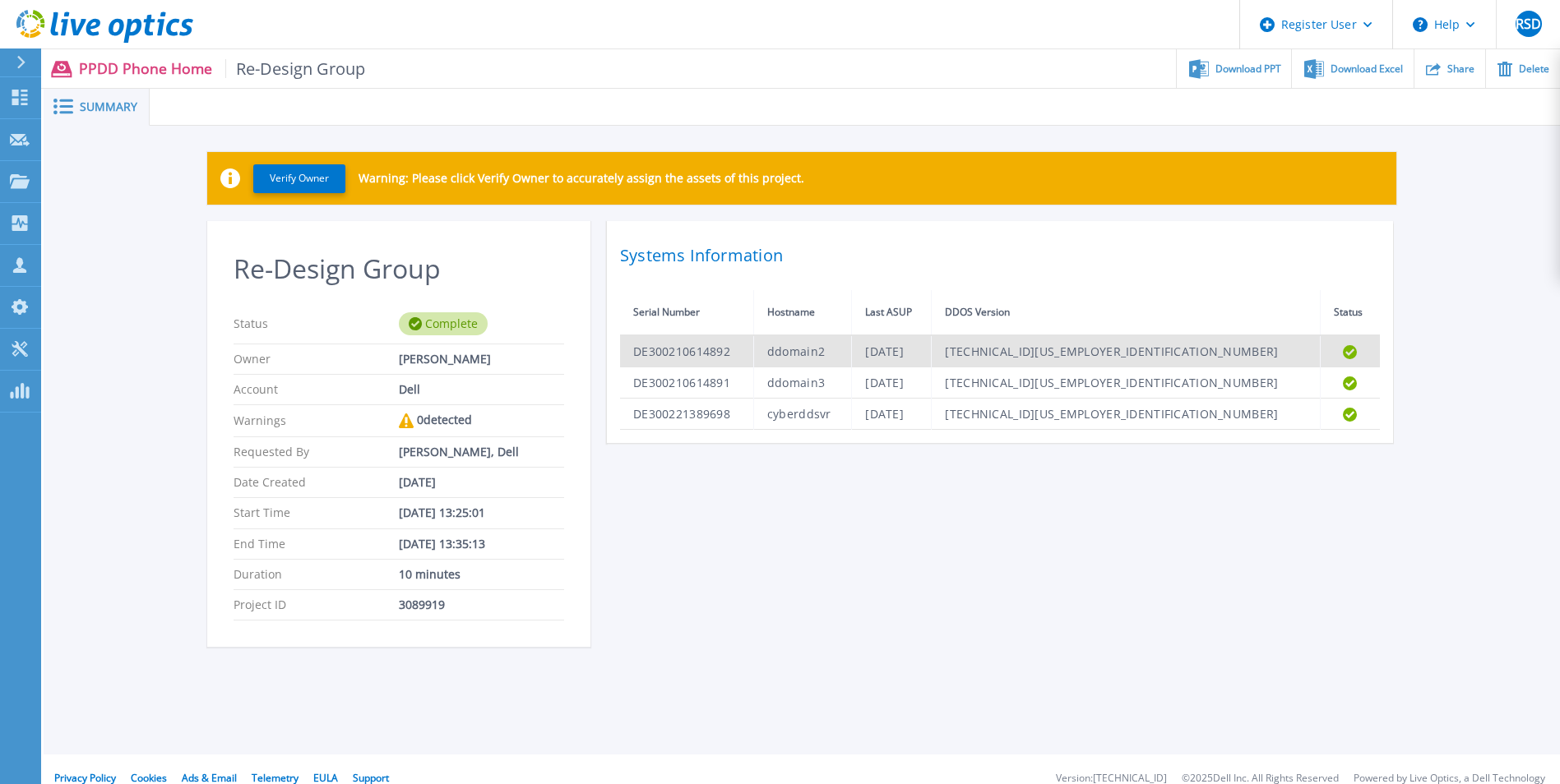
click at [678, 358] on td "DE300210614892" at bounding box center [687, 351] width 133 height 32
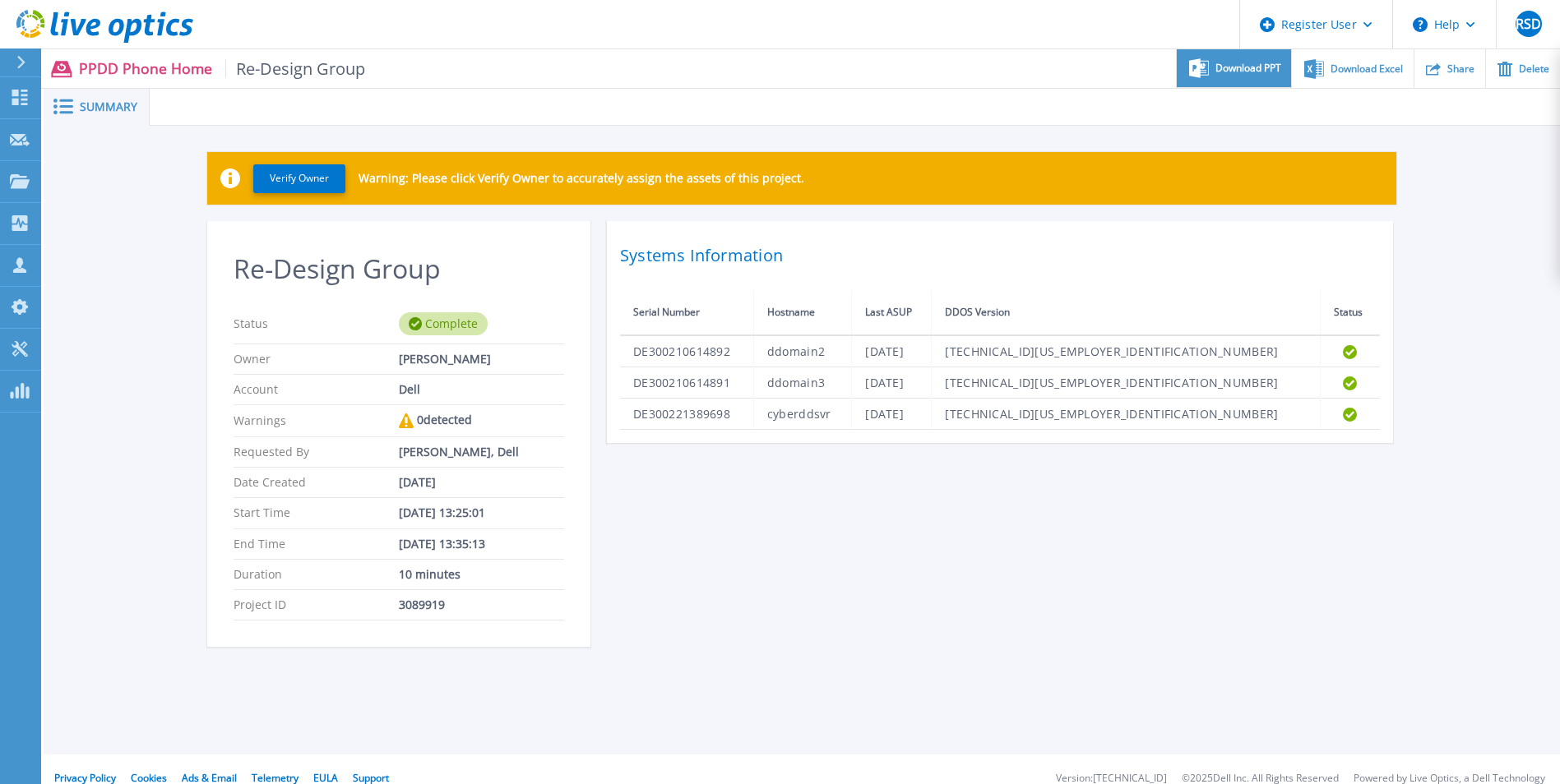
click at [1237, 72] on span "Download PPT" at bounding box center [1247, 67] width 66 height 10
click at [1124, 116] on div at bounding box center [854, 107] width 1410 height 37
click at [1310, 72] on icon at bounding box center [1314, 68] width 20 height 19
